Goal: Answer question/provide support: Share knowledge or assist other users

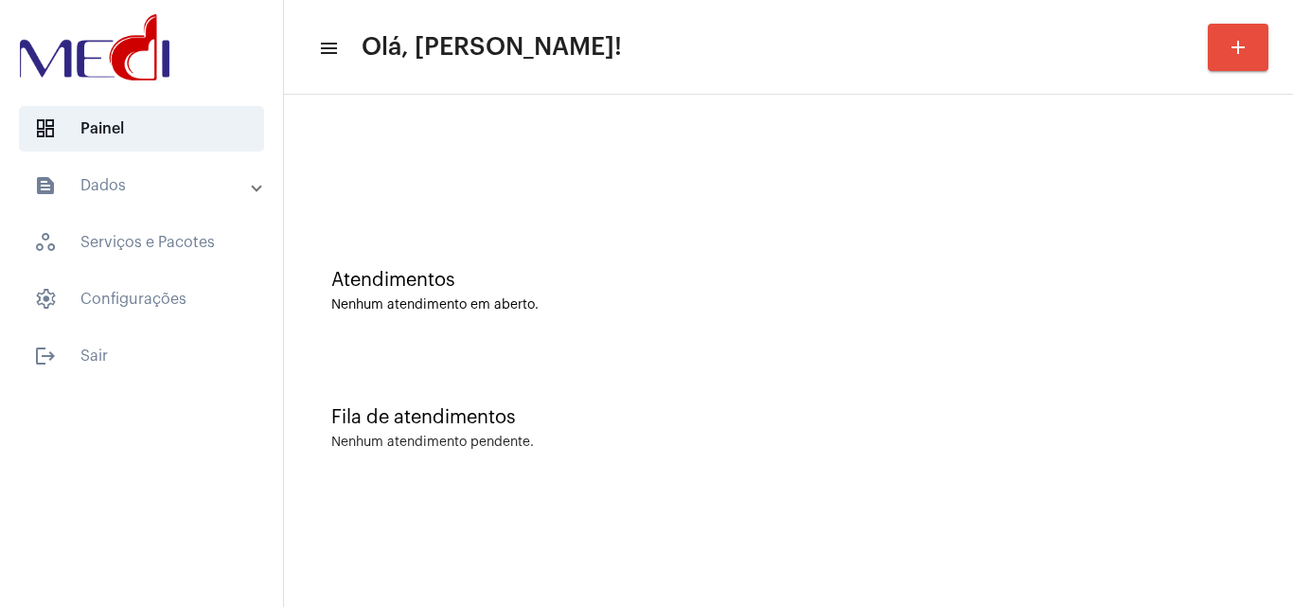
click at [1210, 321] on div "Atendimentos Nenhum atendimento em aberto." at bounding box center [789, 281] width 990 height 137
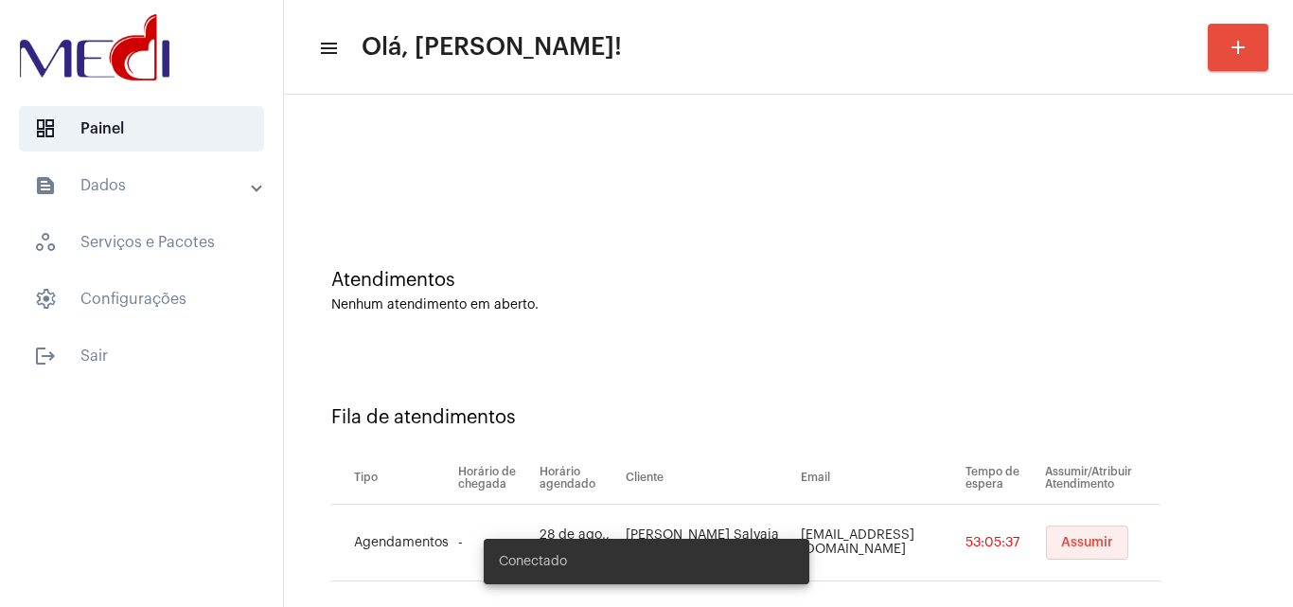
click at [1058, 554] on button "Assumir" at bounding box center [1087, 542] width 82 height 34
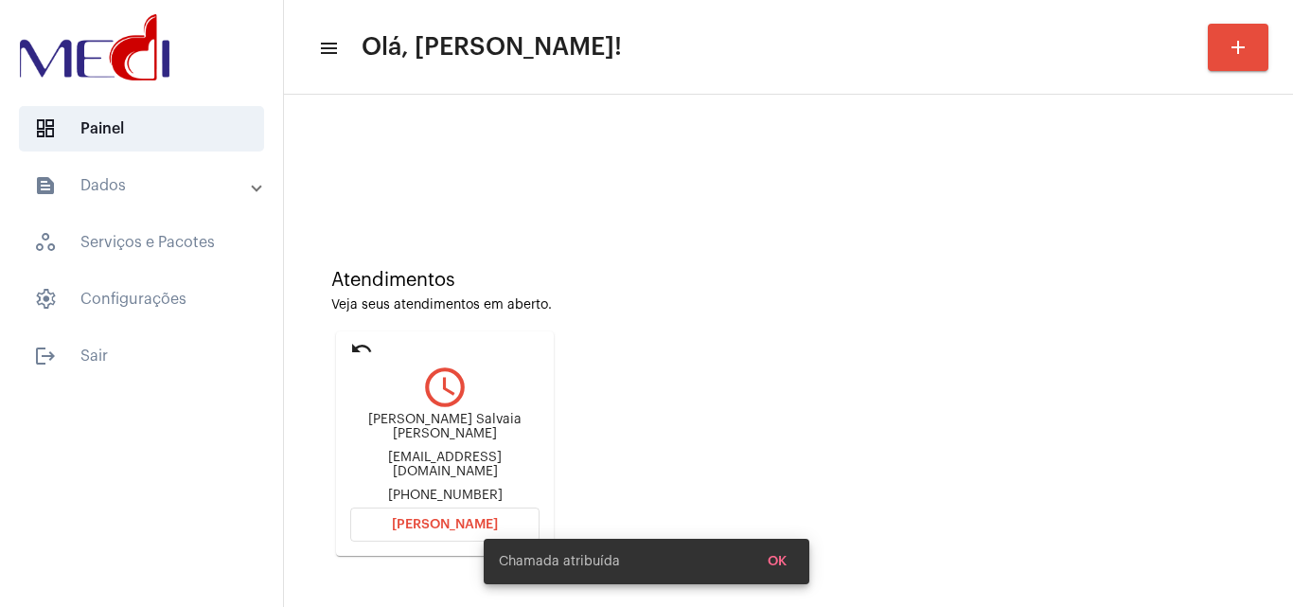
click at [482, 461] on div "brusalvaiia@gmail.com" at bounding box center [444, 465] width 189 height 28
copy div "brusalvaiia@gmail.com"
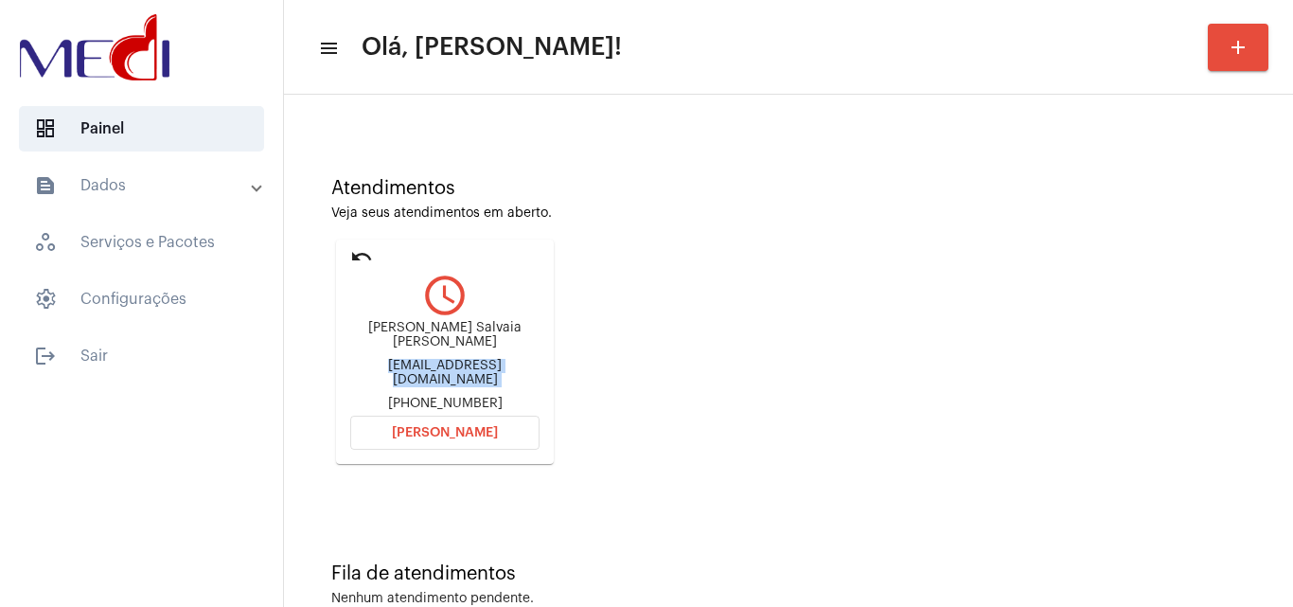
scroll to position [134, 0]
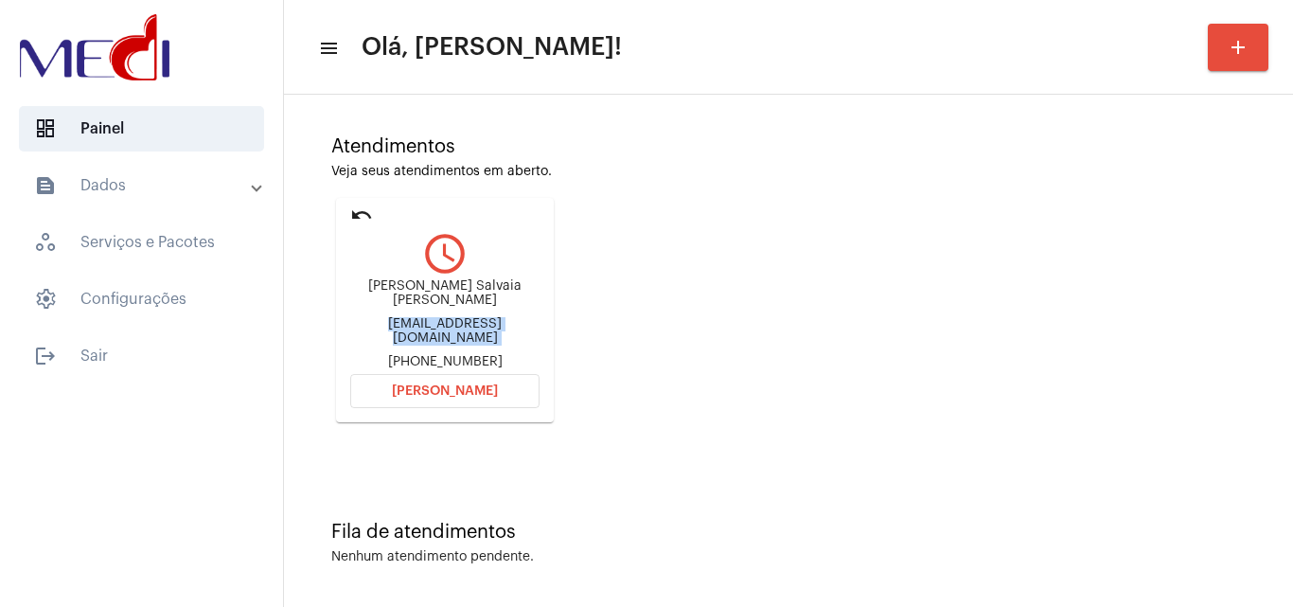
click at [477, 389] on span "[PERSON_NAME]" at bounding box center [445, 390] width 106 height 13
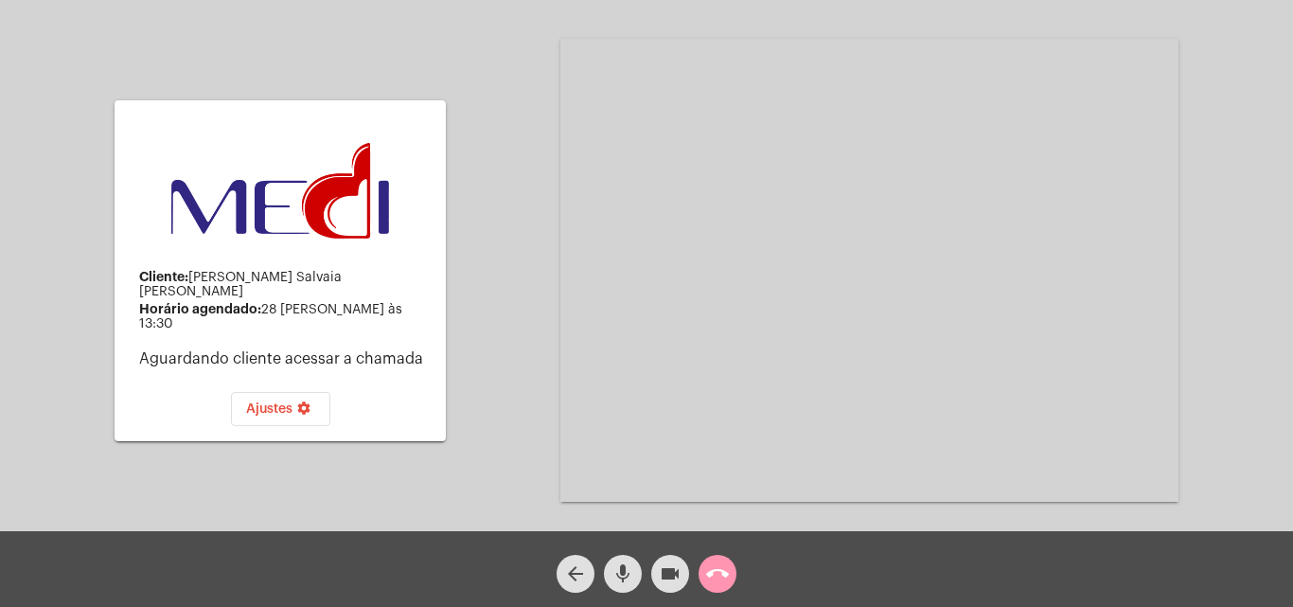
click at [717, 575] on mat-icon "call_end" at bounding box center [717, 573] width 23 height 23
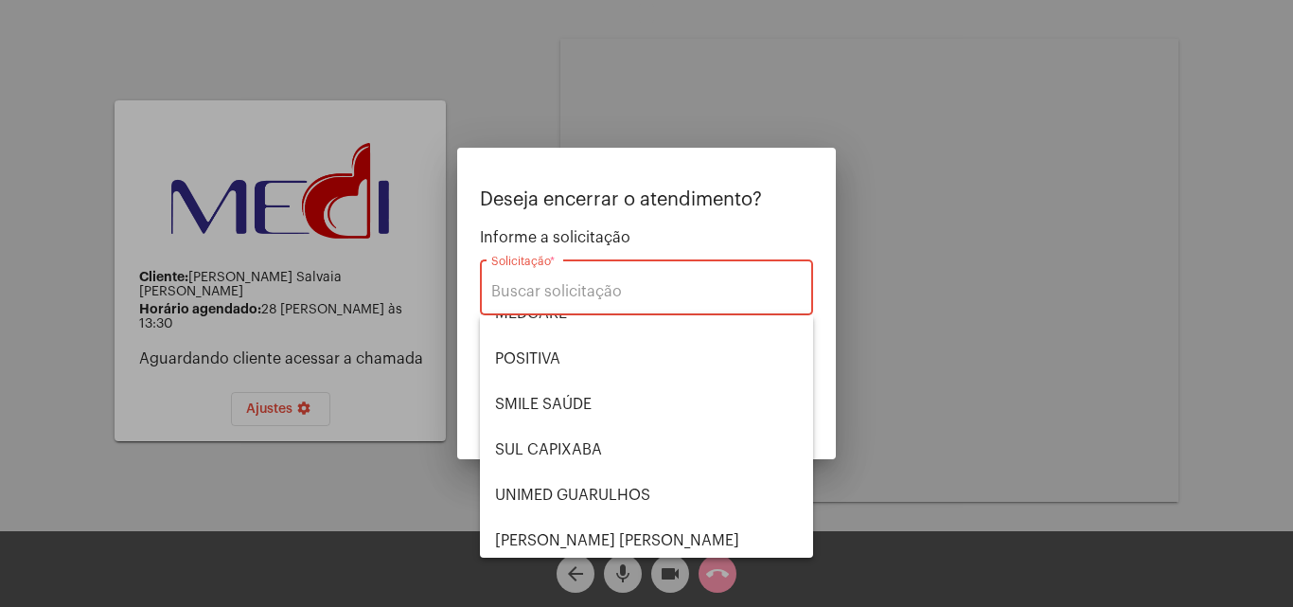
scroll to position [212, 0]
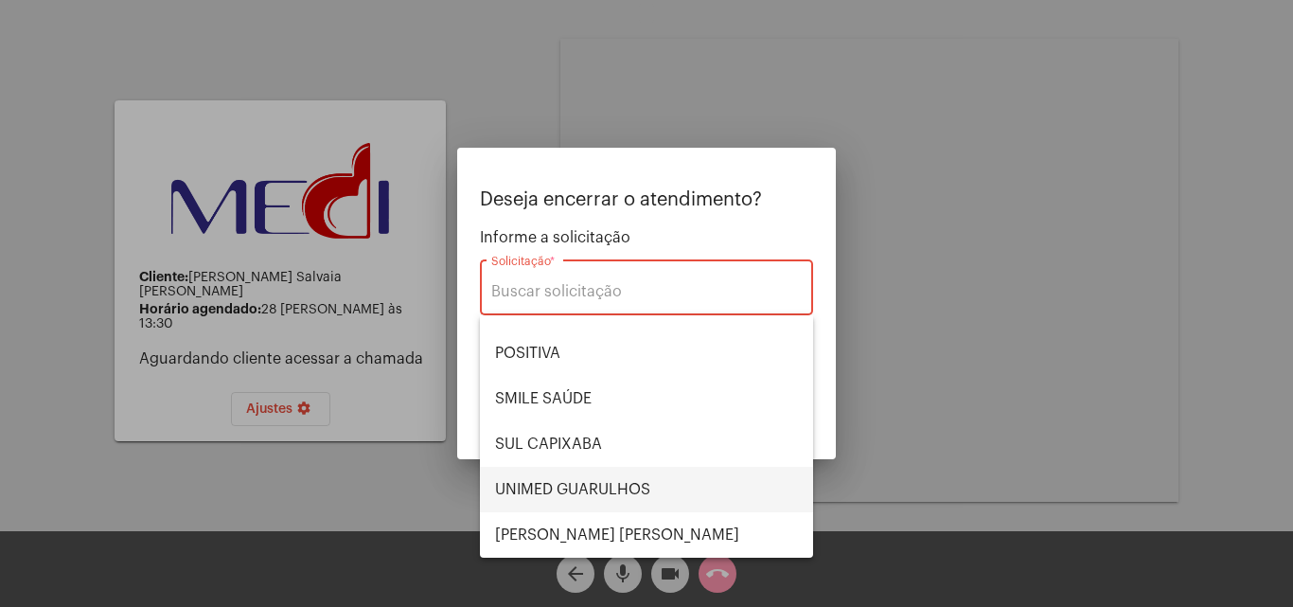
click at [572, 483] on span "UNIMED GUARULHOS" at bounding box center [646, 489] width 303 height 45
type input "UNIMED GUARULHOS"
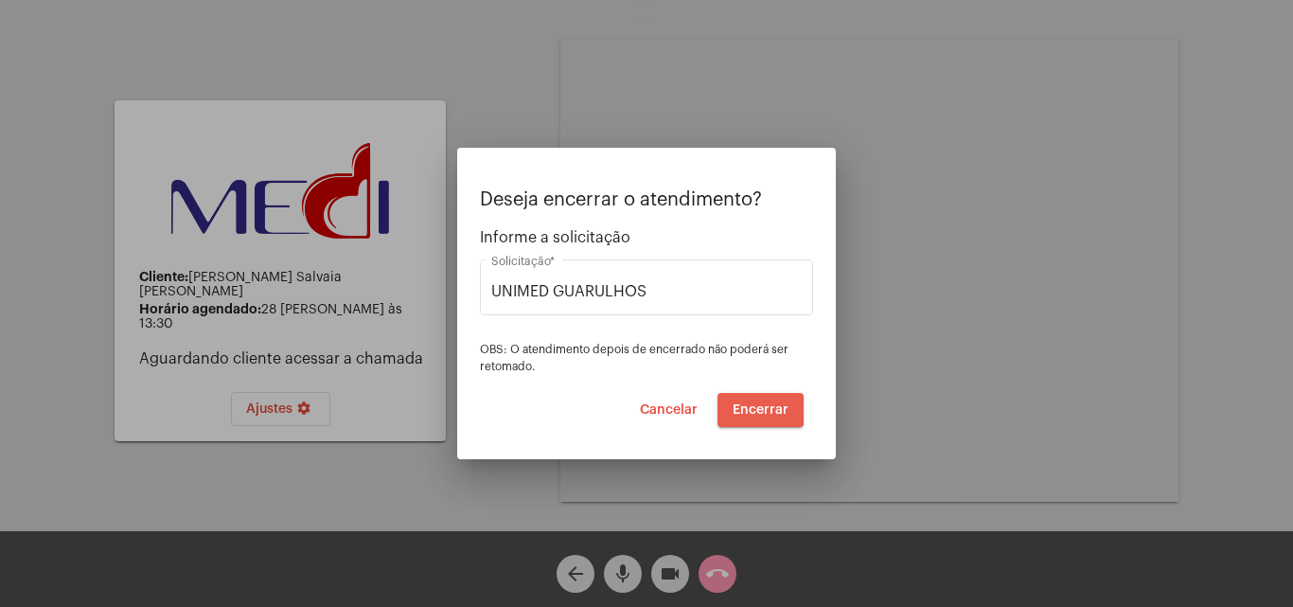
click at [738, 405] on span "Encerrar" at bounding box center [761, 409] width 56 height 13
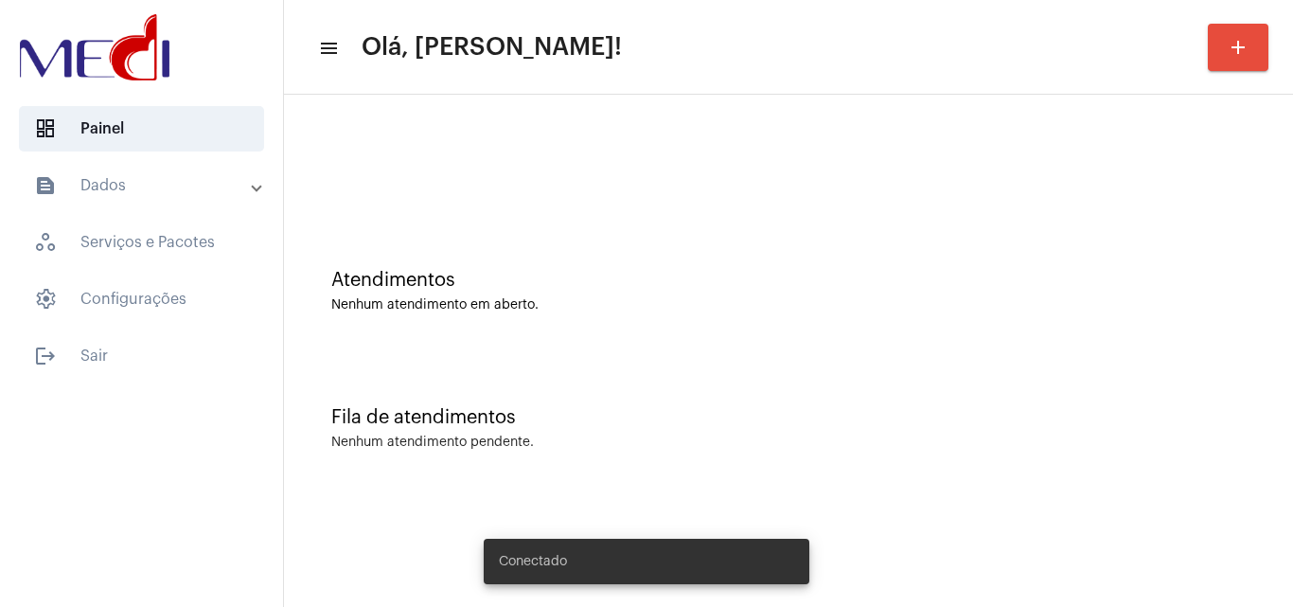
click at [1205, 428] on div "Fila de atendimentos Nenhum atendimento pendente." at bounding box center [789, 418] width 990 height 137
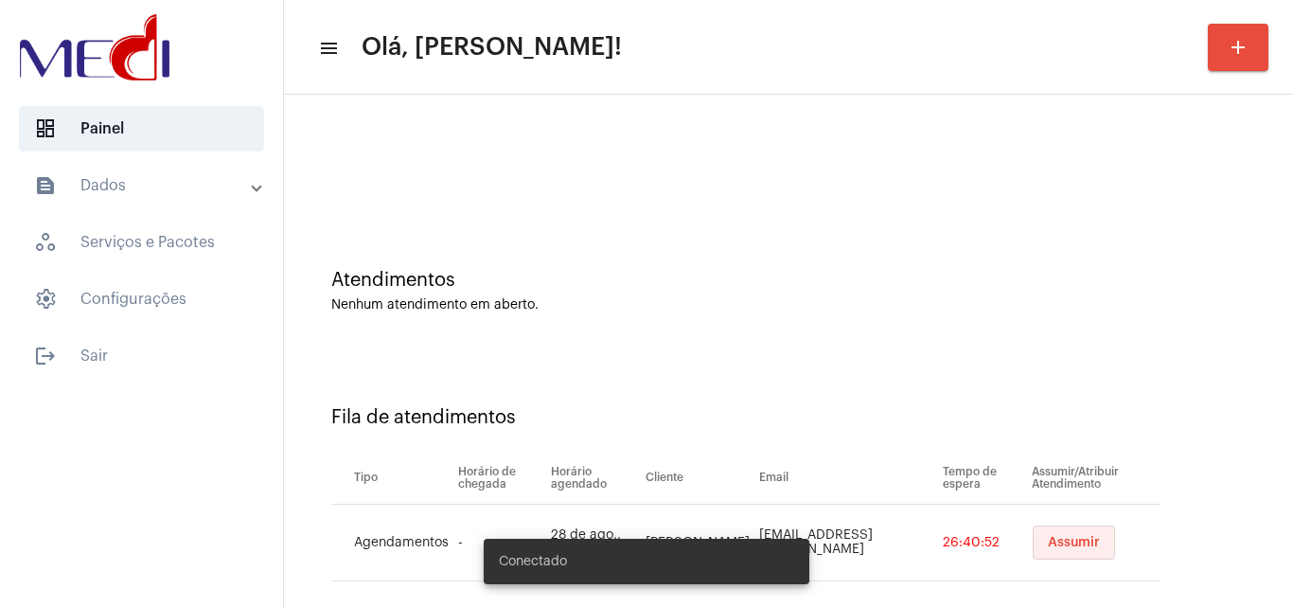
click at [1049, 530] on button "Assumir" at bounding box center [1074, 542] width 82 height 34
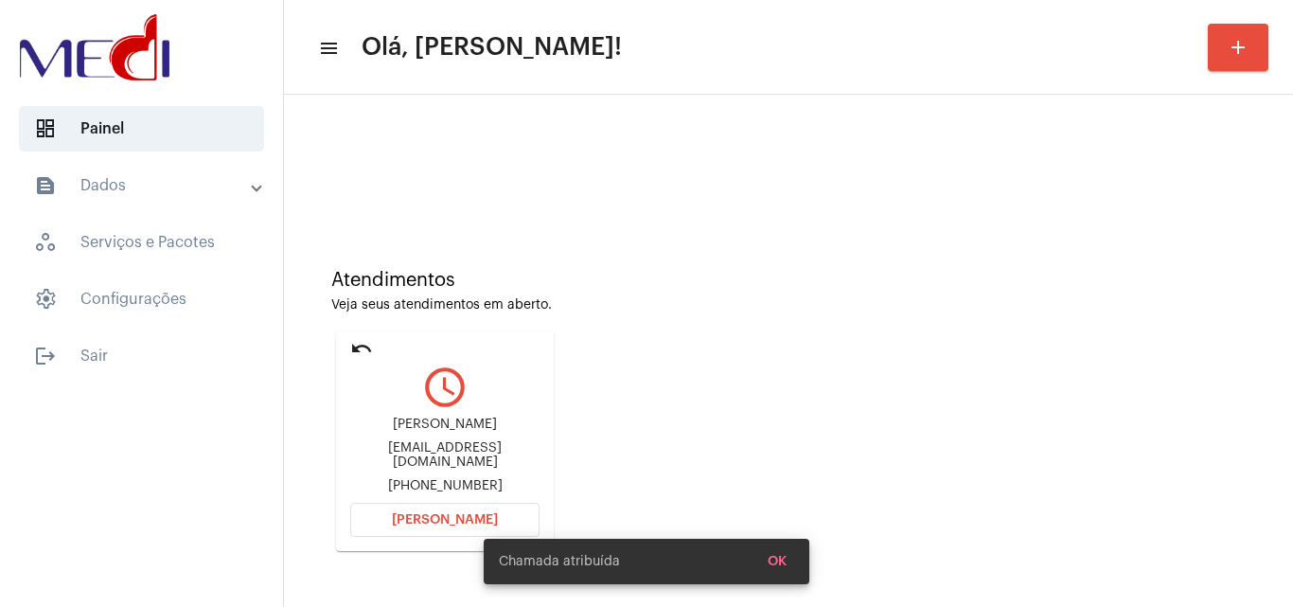
click at [446, 457] on div "[EMAIL_ADDRESS][DOMAIN_NAME]" at bounding box center [444, 455] width 189 height 28
copy div "[EMAIL_ADDRESS][DOMAIN_NAME]"
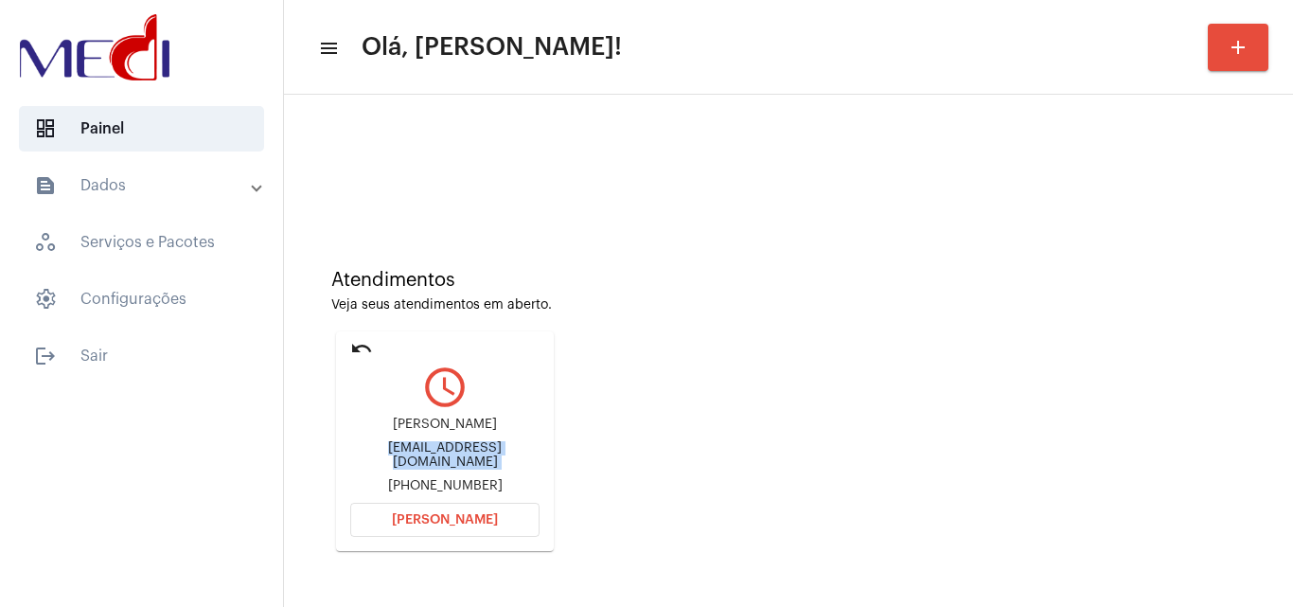
click at [474, 514] on span "[PERSON_NAME]" at bounding box center [445, 519] width 106 height 13
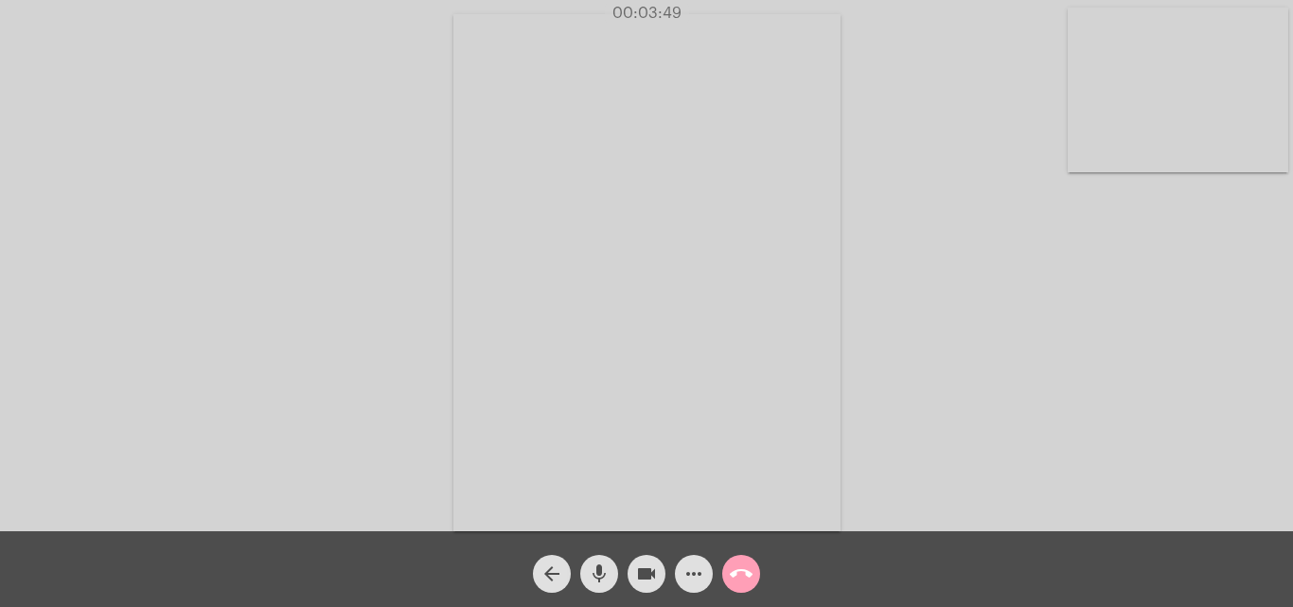
click at [742, 561] on span "call_end" at bounding box center [741, 574] width 23 height 38
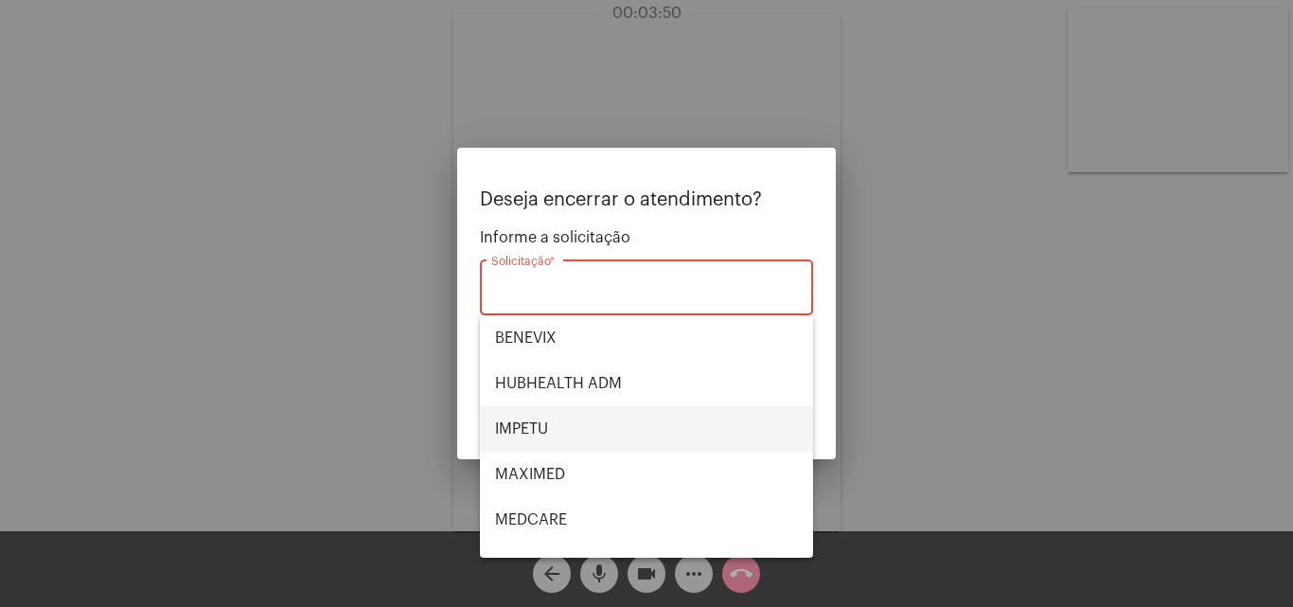
scroll to position [212, 0]
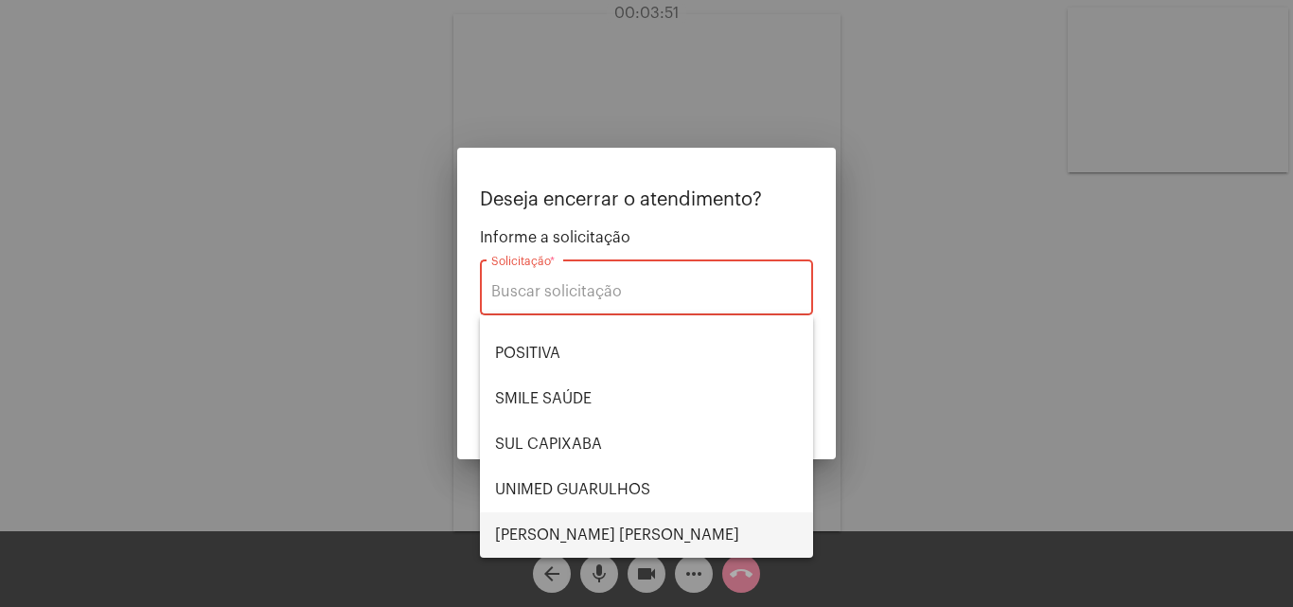
click at [588, 530] on span "[PERSON_NAME] [PERSON_NAME]" at bounding box center [646, 534] width 303 height 45
type input "[PERSON_NAME] [PERSON_NAME]"
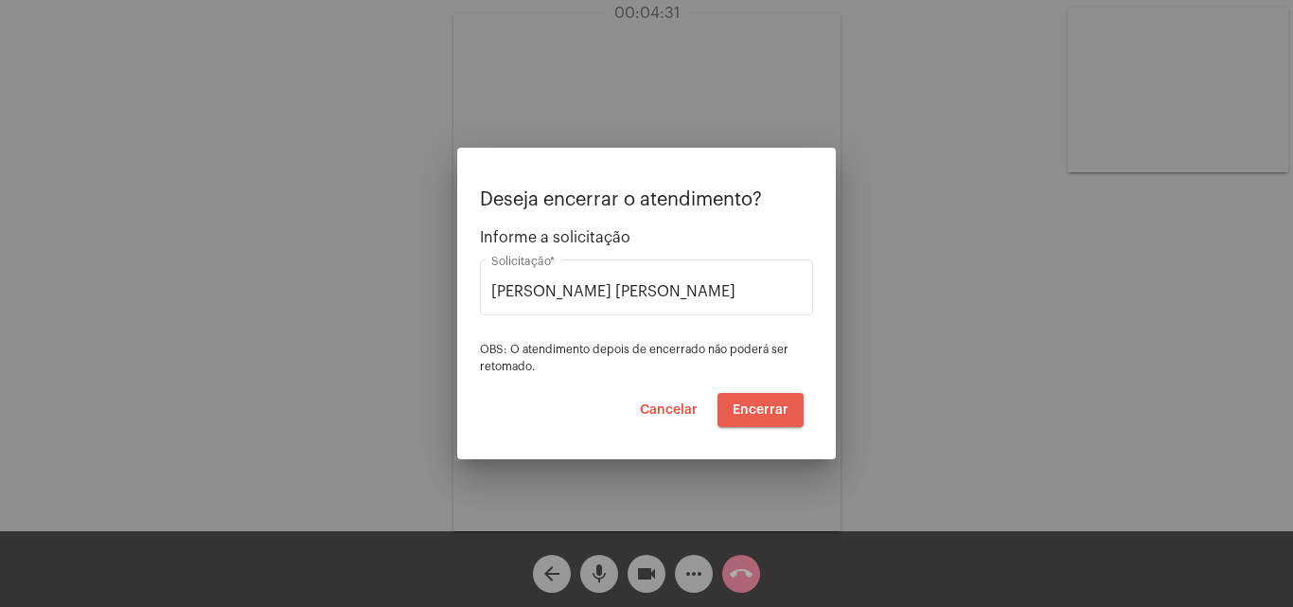
click at [770, 407] on span "Encerrar" at bounding box center [761, 409] width 56 height 13
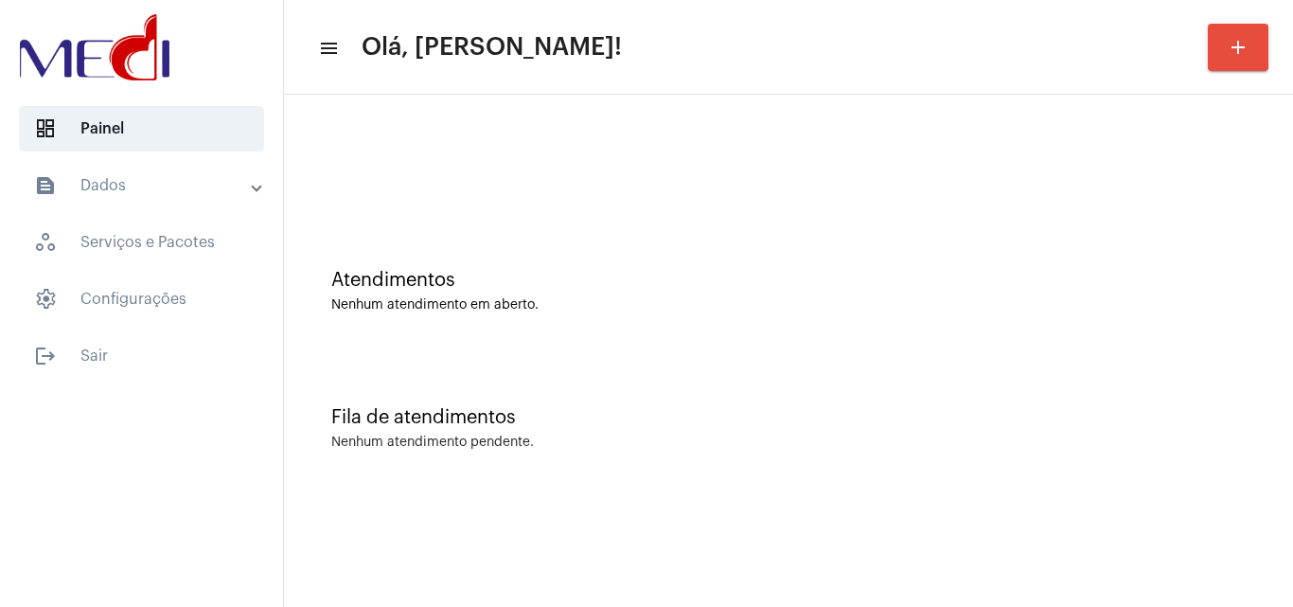
click at [1256, 372] on div "Fila de atendimentos Nenhum atendimento pendente." at bounding box center [789, 418] width 990 height 137
